Goal: Communication & Community: Ask a question

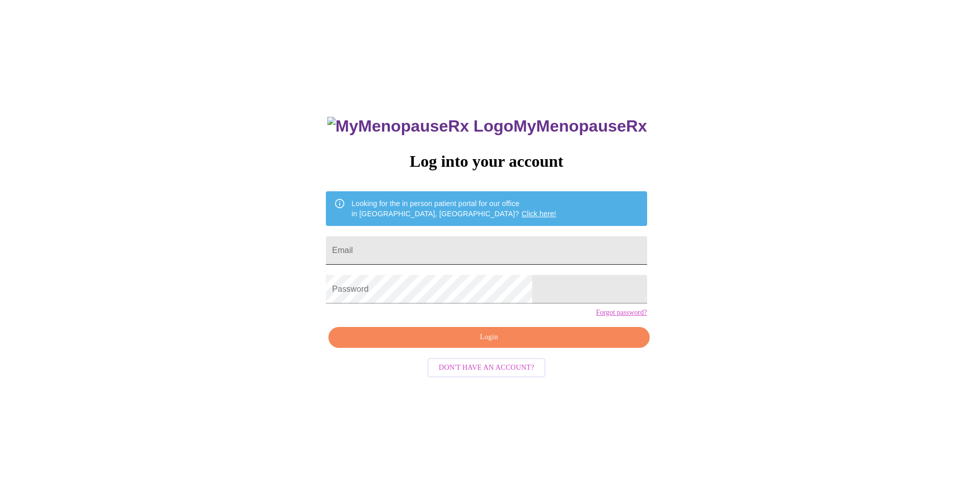
click at [451, 250] on input "Email" at bounding box center [486, 250] width 321 height 29
type input "[EMAIL_ADDRESS][DOMAIN_NAME]"
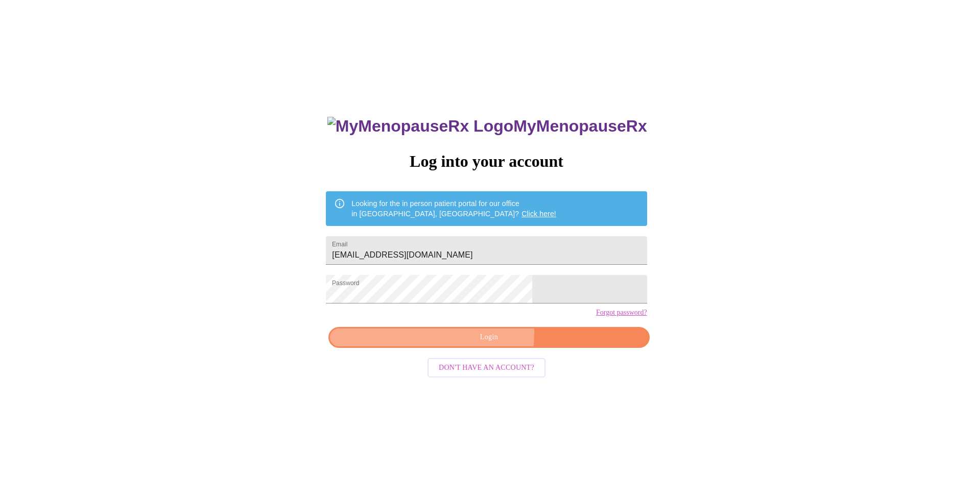
click at [477, 344] on span "Login" at bounding box center [488, 337] width 297 height 13
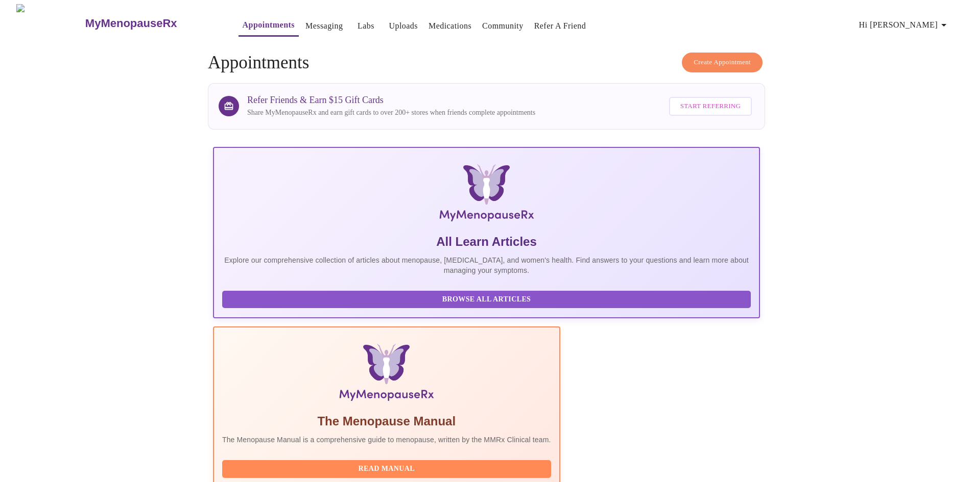
click at [389, 19] on link "Uploads" at bounding box center [403, 26] width 29 height 14
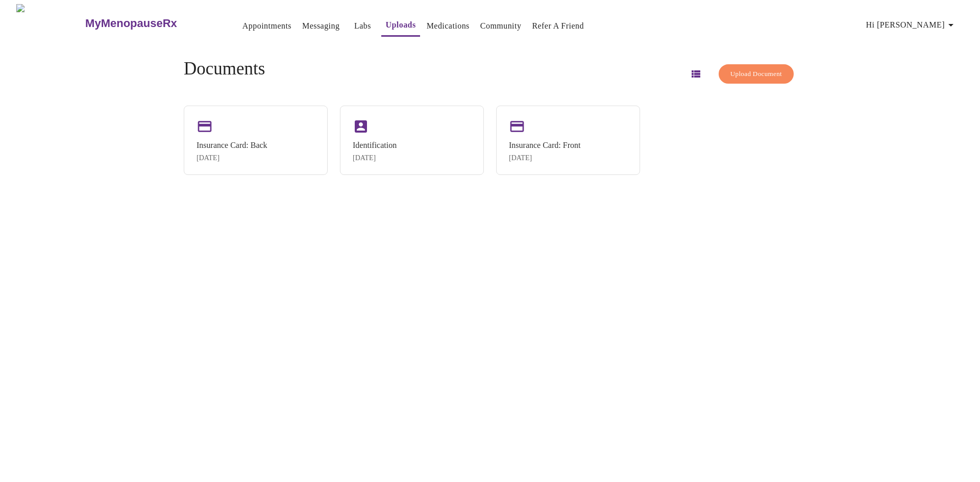
click at [732, 68] on span "Upload Document" at bounding box center [757, 74] width 52 height 12
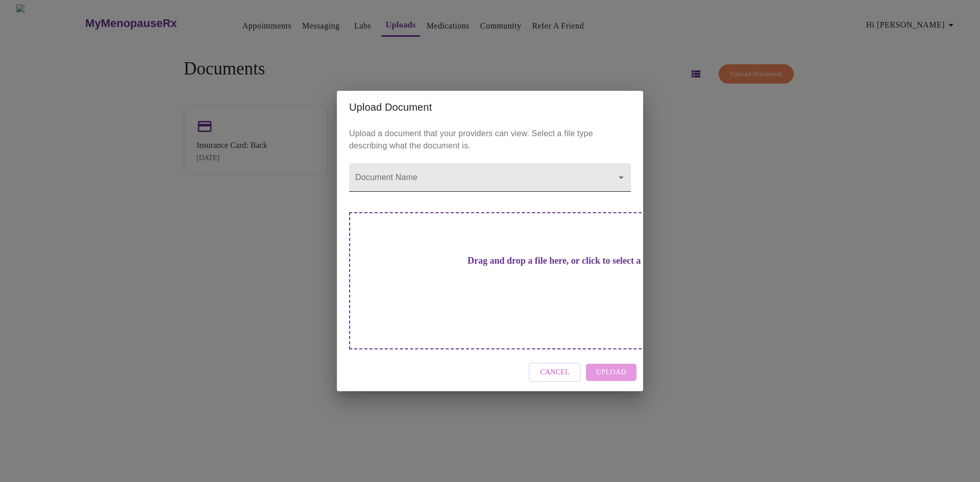
click at [613, 197] on body "MyMenopauseRx Appointments Messaging Labs Uploads Medications Community Refer a…" at bounding box center [490, 245] width 972 height 482
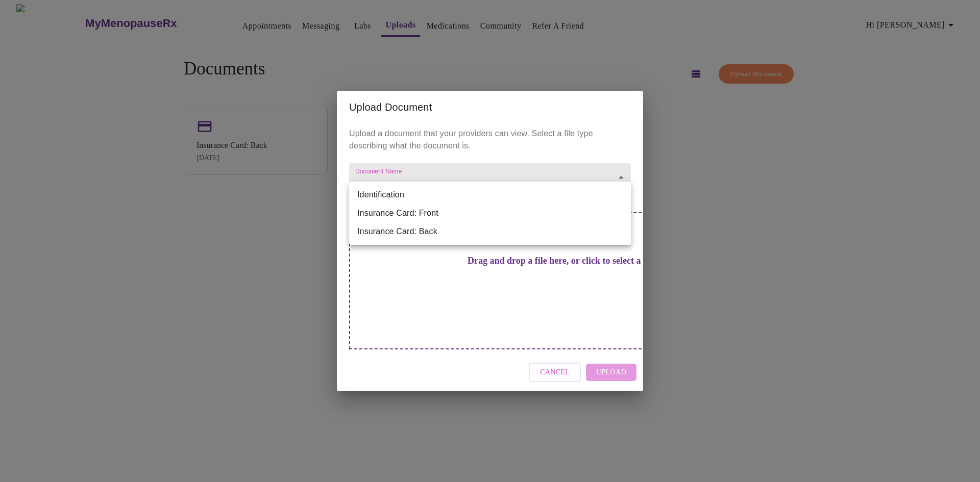
click at [613, 196] on li "Identification" at bounding box center [490, 195] width 282 height 18
type input "Identification"
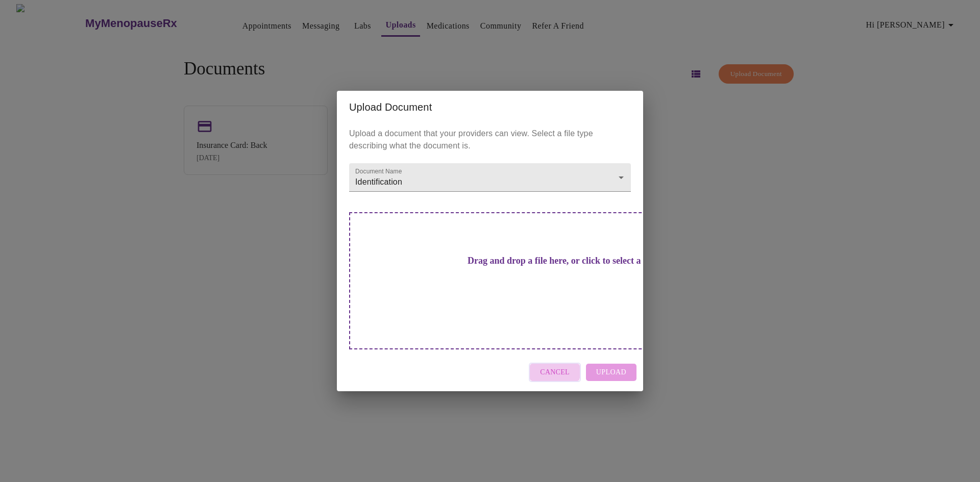
click at [557, 367] on span "Cancel" at bounding box center [555, 373] width 30 height 13
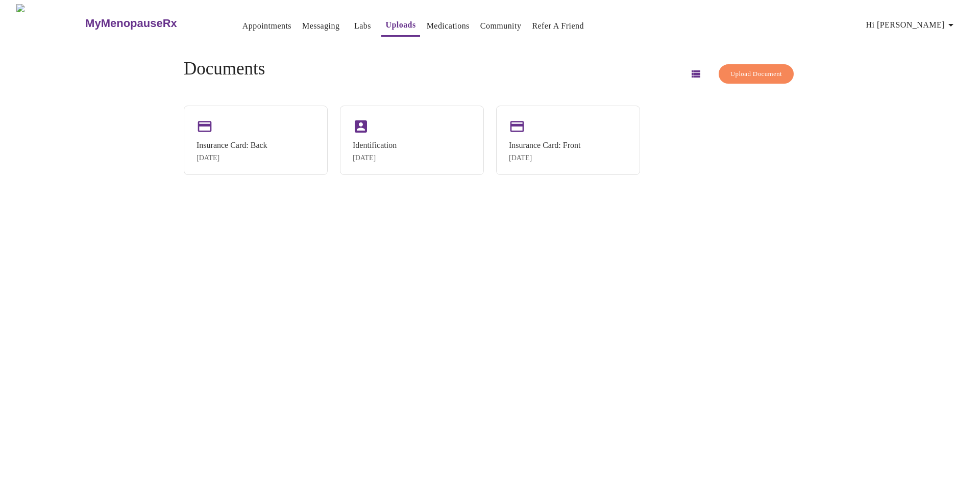
click at [354, 24] on link "Labs" at bounding box center [362, 26] width 17 height 14
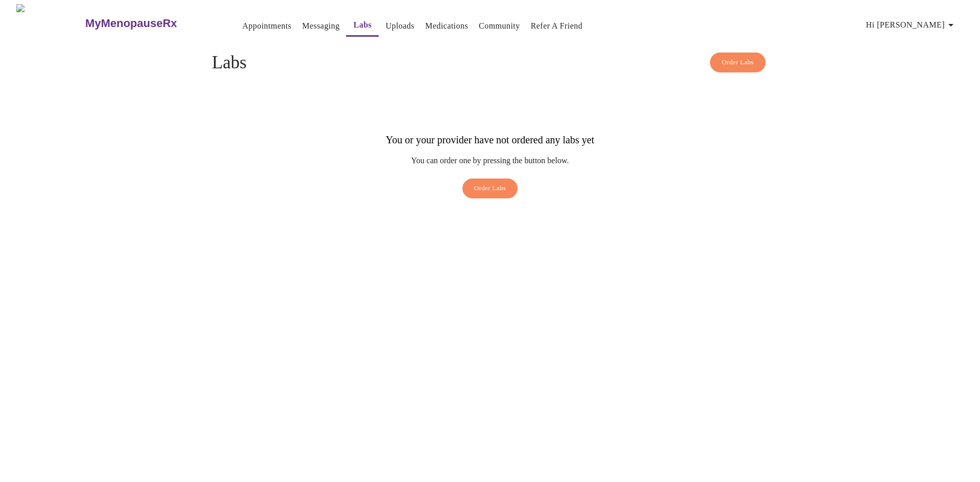
click at [302, 19] on link "Messaging" at bounding box center [320, 26] width 37 height 14
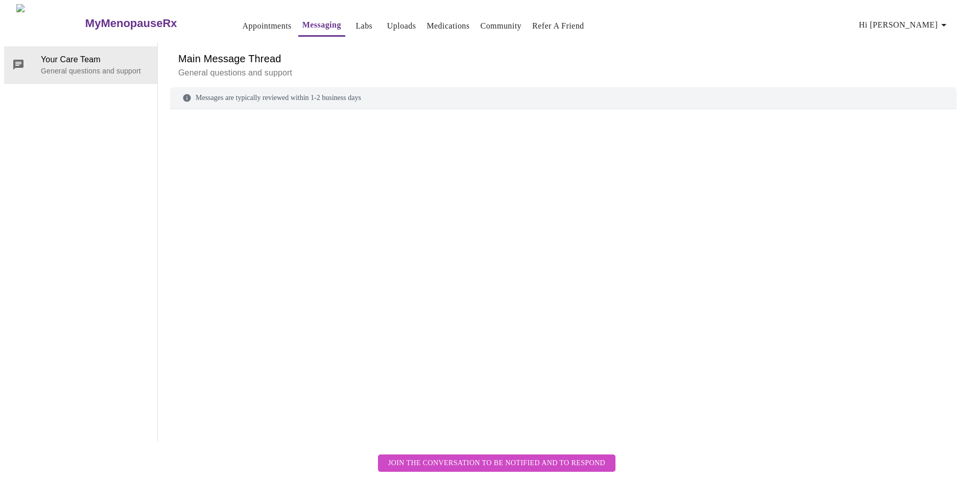
scroll to position [38, 0]
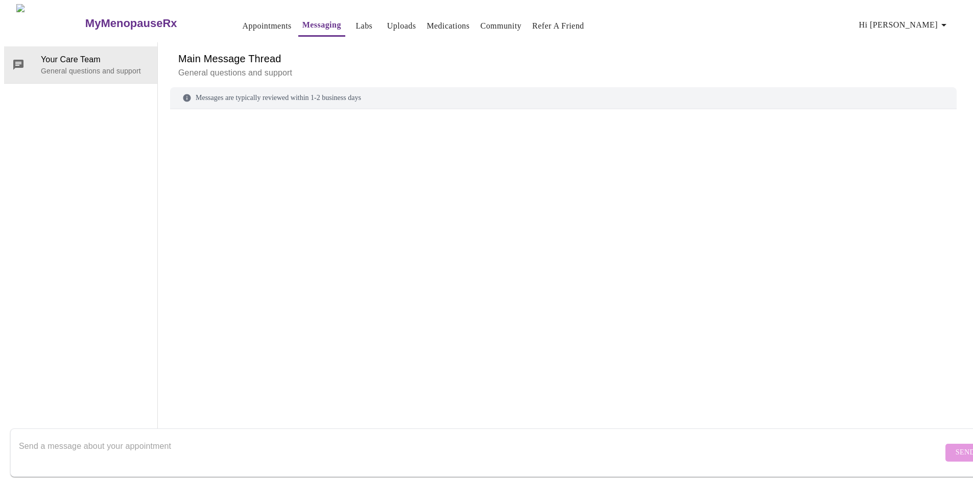
click at [199, 87] on div "Messages are typically reviewed within 1-2 business days" at bounding box center [563, 98] width 786 height 22
click at [109, 445] on textarea "Send a message about your appointment" at bounding box center [481, 453] width 924 height 33
type textarea "I have my hormone panel lab results from last week if needed. How should I uplo…"
click at [955, 447] on span "Send" at bounding box center [964, 453] width 19 height 13
